Goal: Transaction & Acquisition: Purchase product/service

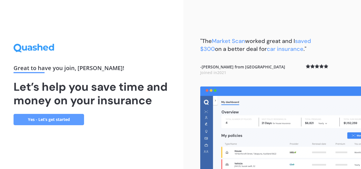
click at [69, 119] on link "Yes - Let’s get started" at bounding box center [49, 119] width 70 height 11
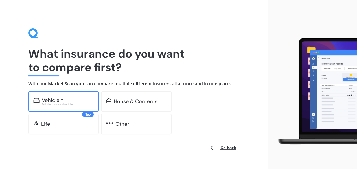
click at [51, 97] on div "Vehicle *" at bounding box center [52, 100] width 21 height 6
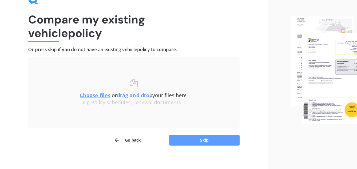
scroll to position [36, 0]
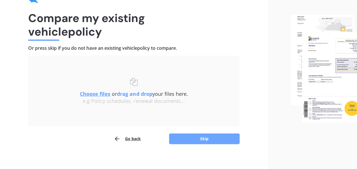
click at [188, 139] on button "Skip" at bounding box center [204, 138] width 70 height 11
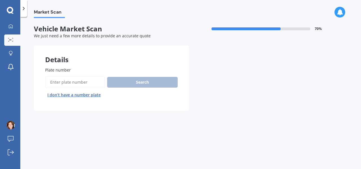
click at [54, 84] on input "Plate number" at bounding box center [75, 82] width 60 height 12
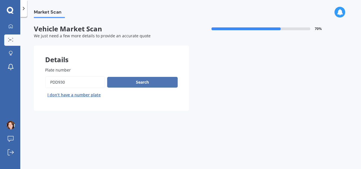
type input "PDD930"
click at [136, 81] on button "Search" at bounding box center [142, 82] width 70 height 11
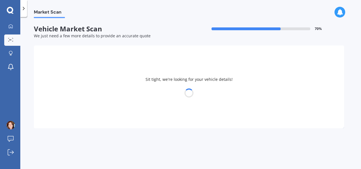
select select "TOYOTA"
select select "AQUA"
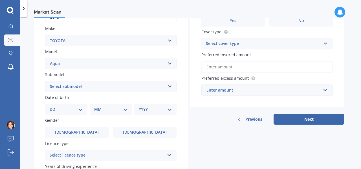
scroll to position [100, 0]
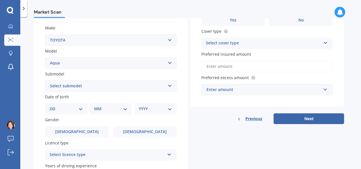
click at [171, 85] on select "Select submodel (All Other) Hatchback Hybrid" at bounding box center [110, 85] width 131 height 11
select select "HATCHBACK"
click at [45, 80] on select "Select submodel (All Other) Hatchback Hybrid" at bounding box center [110, 85] width 131 height 11
click at [59, 110] on select "DD 01 02 03 04 05 06 07 08 09 10 11 12 13 14 15 16 17 18 19 20 21 22 23 24 25 2…" at bounding box center [66, 108] width 33 height 6
select select "10"
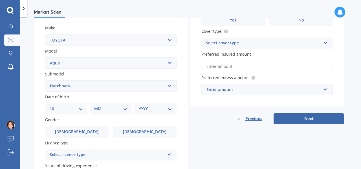
click at [54, 106] on select "DD 01 02 03 04 05 06 07 08 09 10 11 12 13 14 15 16 17 18 19 20 21 22 23 24 25 2…" at bounding box center [66, 108] width 33 height 6
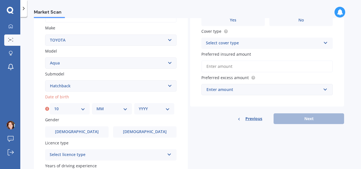
click at [125, 112] on select "MM 01 02 03 04 05 06 07 08 09 10 11 12" at bounding box center [111, 108] width 31 height 6
select select "11"
click at [96, 106] on select "MM 01 02 03 04 05 06 07 08 09 10 11 12" at bounding box center [111, 108] width 31 height 6
click at [165, 107] on select "YYYY 2025 2024 2023 2022 2021 2020 2019 2018 2017 2016 2015 2014 2013 2012 2011…" at bounding box center [154, 108] width 31 height 6
select select "1977"
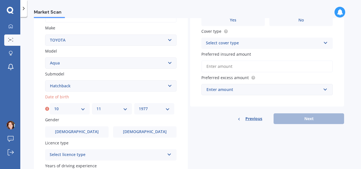
click at [139, 106] on select "YYYY 2025 2024 2023 2022 2021 2020 2019 2018 2017 2016 2015 2014 2013 2012 2011…" at bounding box center [154, 108] width 31 height 6
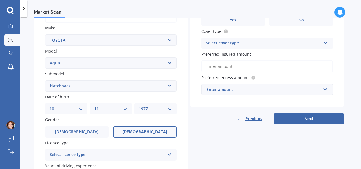
click at [136, 136] on label "[DEMOGRAPHIC_DATA]" at bounding box center [144, 131] width 63 height 11
click at [0, 0] on input "[DEMOGRAPHIC_DATA]" at bounding box center [0, 0] width 0 height 0
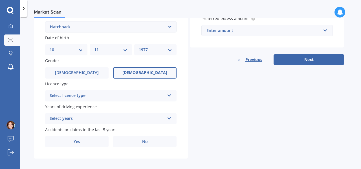
scroll to position [164, 0]
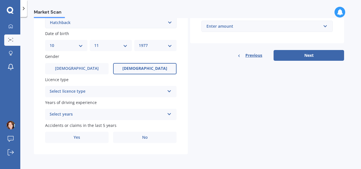
click at [176, 92] on div "Select licence type NZ Full NZ Restricted NZ Learners [GEOGRAPHIC_DATA] [GEOGRA…" at bounding box center [110, 91] width 131 height 11
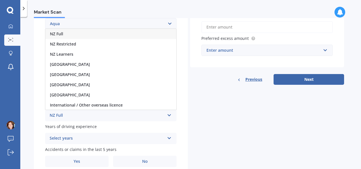
scroll to position [134, 0]
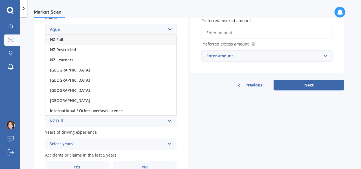
click at [56, 39] on span "NZ Full" at bounding box center [56, 39] width 13 height 5
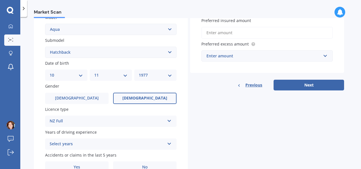
click at [169, 143] on icon at bounding box center [169, 142] width 5 height 4
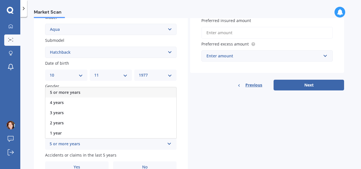
click at [66, 94] on span "5 or more years" at bounding box center [65, 91] width 30 height 5
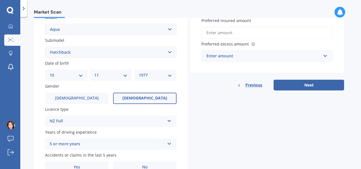
click at [128, 98] on label "[DEMOGRAPHIC_DATA]" at bounding box center [144, 97] width 63 height 11
click at [0, 0] on input "[DEMOGRAPHIC_DATA]" at bounding box center [0, 0] width 0 height 0
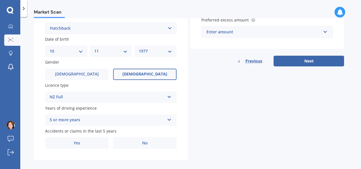
scroll to position [164, 0]
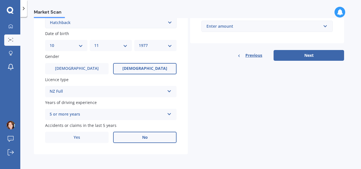
click at [145, 136] on span "No" at bounding box center [145, 137] width 6 height 5
click at [0, 0] on input "No" at bounding box center [0, 0] width 0 height 0
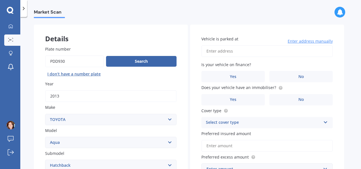
scroll to position [18, 0]
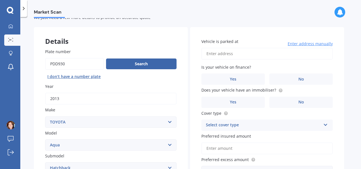
click at [224, 52] on input "Vehicle is parked at" at bounding box center [266, 54] width 131 height 12
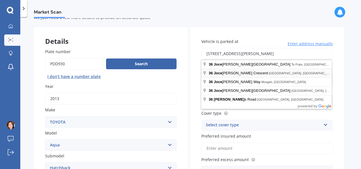
type input "[STREET_ADDRESS][PERSON_NAME]"
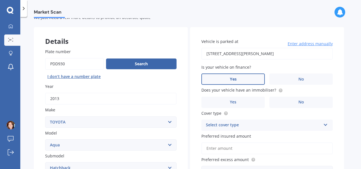
click at [235, 80] on span "Yes" at bounding box center [233, 79] width 7 height 5
click at [0, 0] on input "Yes" at bounding box center [0, 0] width 0 height 0
click at [304, 100] on span "No" at bounding box center [301, 102] width 6 height 5
click at [0, 0] on input "No" at bounding box center [0, 0] width 0 height 0
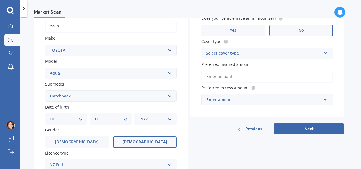
scroll to position [107, 0]
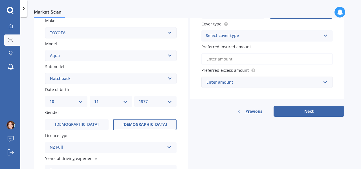
click at [323, 34] on icon at bounding box center [325, 34] width 5 height 4
click at [266, 45] on div "Comprehensive" at bounding box center [267, 47] width 131 height 10
click at [237, 61] on input "Preferred insured amount" at bounding box center [266, 59] width 131 height 12
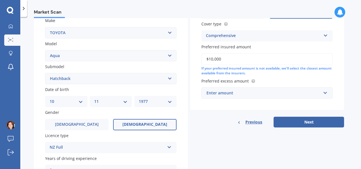
type input "$10,000"
click at [325, 93] on input "text" at bounding box center [265, 92] width 126 height 11
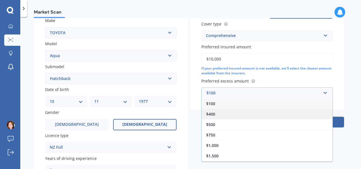
click at [213, 115] on span "$400" at bounding box center [210, 113] width 9 height 5
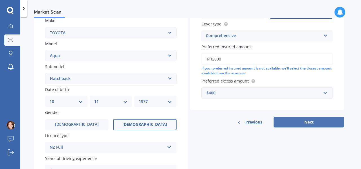
click at [306, 123] on button "Next" at bounding box center [308, 121] width 70 height 11
select select "10"
select select "11"
select select "1977"
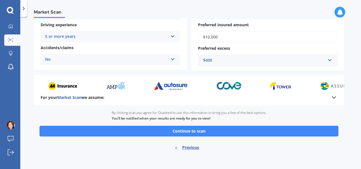
scroll to position [123, 0]
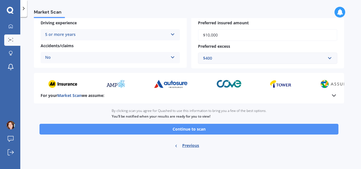
click at [188, 129] on button "Continue to scan" at bounding box center [188, 128] width 299 height 11
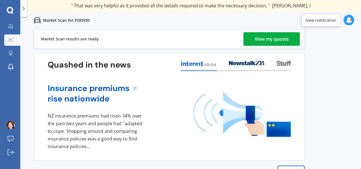
click at [277, 39] on div "View my quotes" at bounding box center [272, 39] width 34 height 14
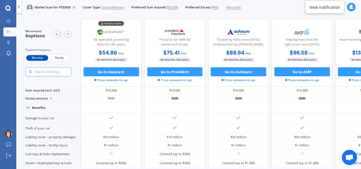
click at [8, 8] on icon at bounding box center [7, 8] width 5 height 6
